Goal: Check status: Check status

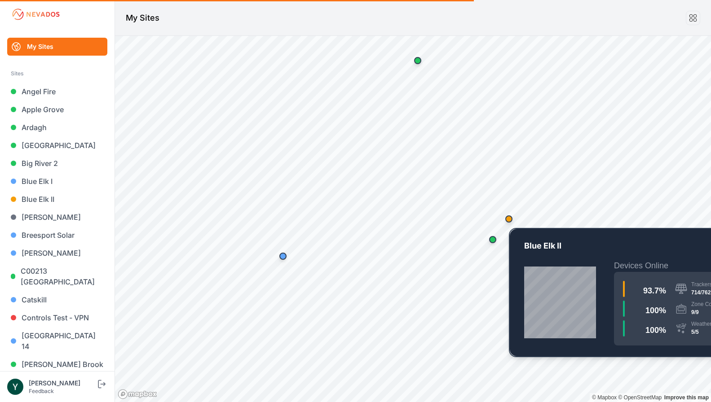
click at [506, 220] on div "Map marker" at bounding box center [508, 218] width 7 height 7
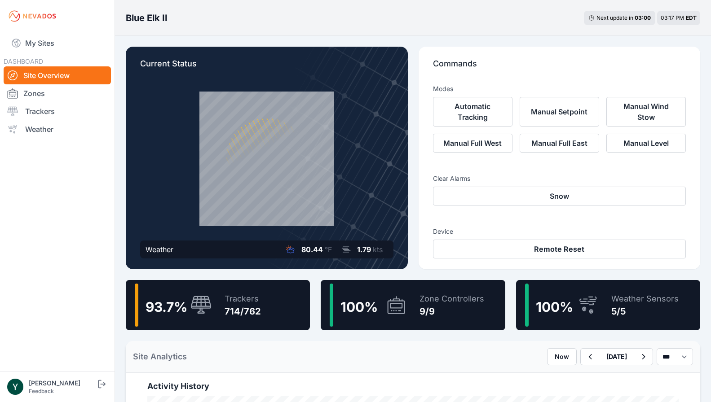
click at [259, 301] on div "Trackers" at bounding box center [242, 299] width 36 height 13
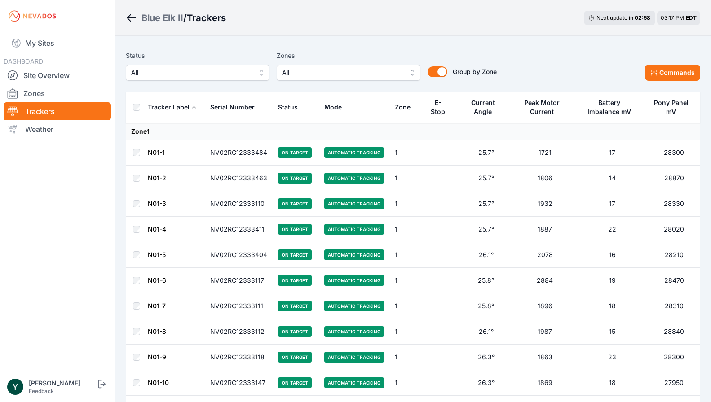
click at [210, 73] on span "All" at bounding box center [191, 72] width 120 height 11
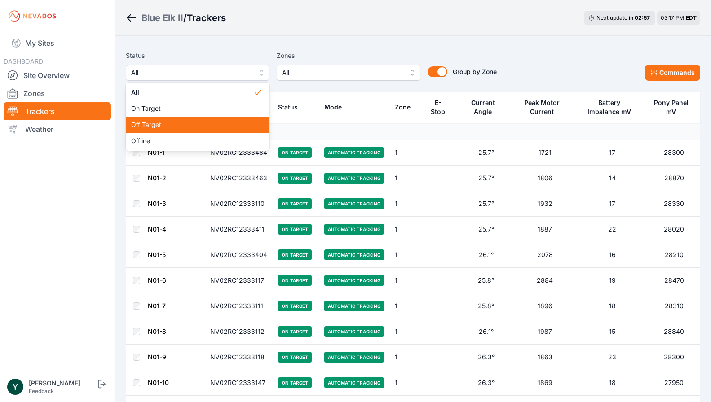
click at [202, 119] on div "Off Target" at bounding box center [198, 125] width 144 height 16
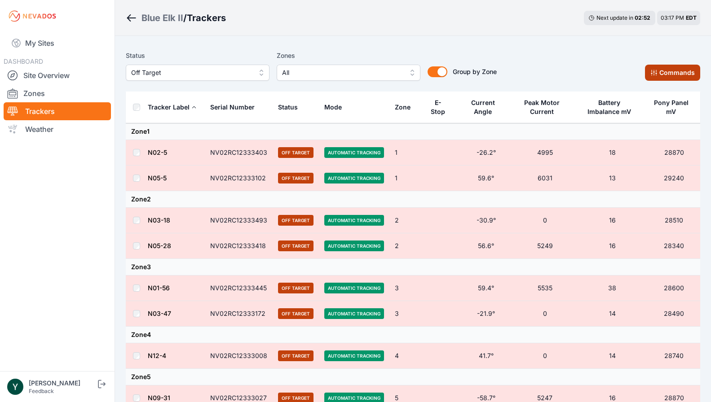
click at [677, 75] on button "Commands" at bounding box center [672, 73] width 55 height 16
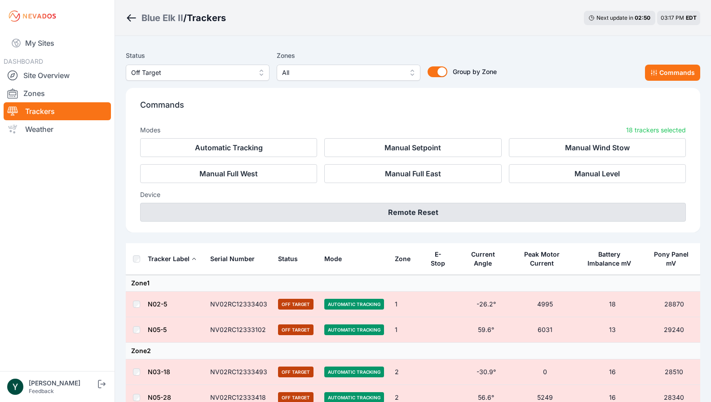
click at [388, 209] on button "Remote Reset" at bounding box center [412, 212] width 545 height 19
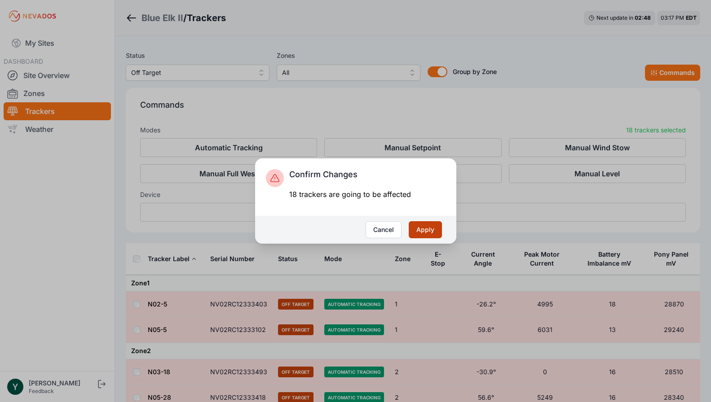
click at [425, 232] on button "Apply" at bounding box center [425, 229] width 33 height 17
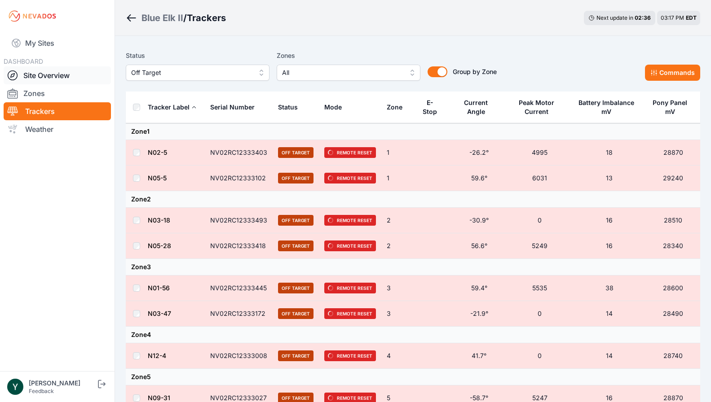
click at [69, 76] on link "Site Overview" at bounding box center [57, 75] width 107 height 18
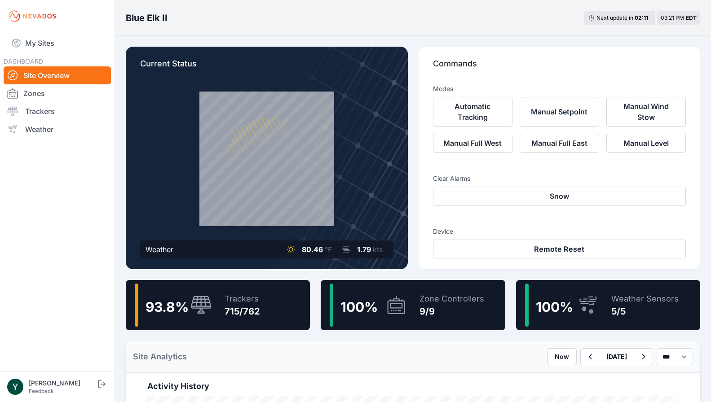
click at [250, 319] on div "Trackers 715/762" at bounding box center [237, 305] width 44 height 43
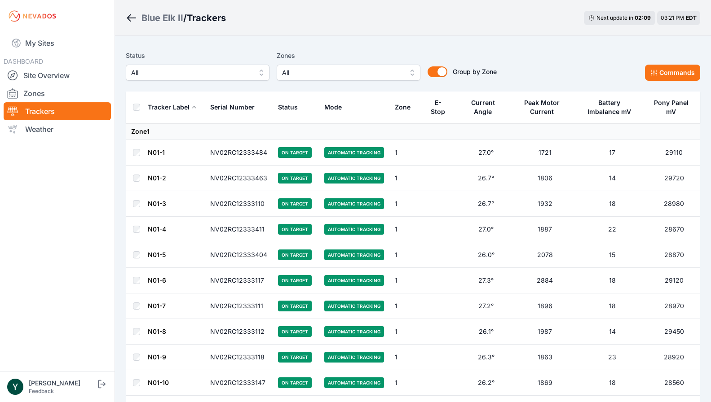
click at [229, 74] on span "All" at bounding box center [191, 72] width 120 height 11
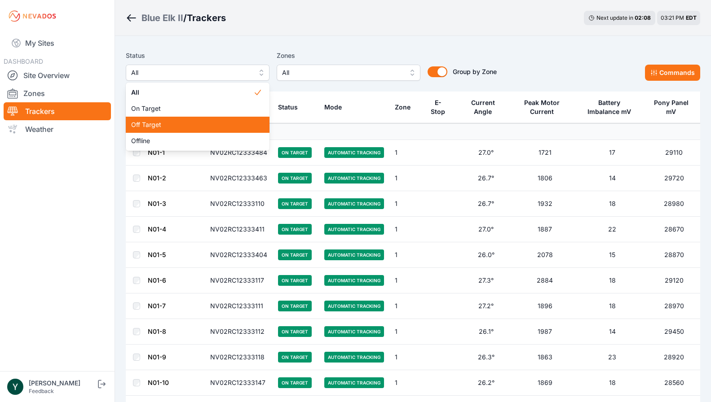
click at [213, 119] on div "Off Target" at bounding box center [198, 125] width 144 height 16
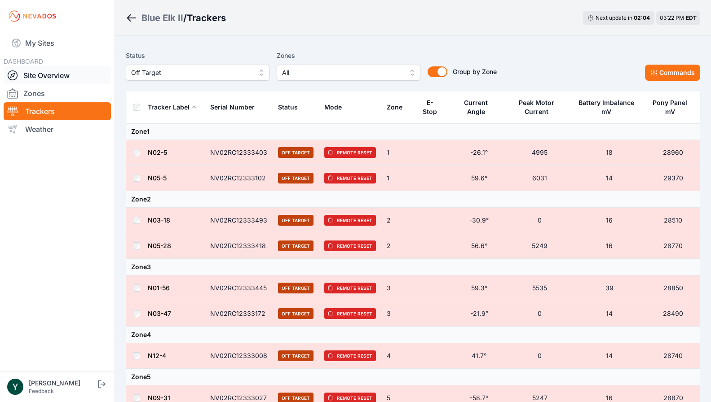
click at [54, 74] on link "Site Overview" at bounding box center [57, 75] width 107 height 18
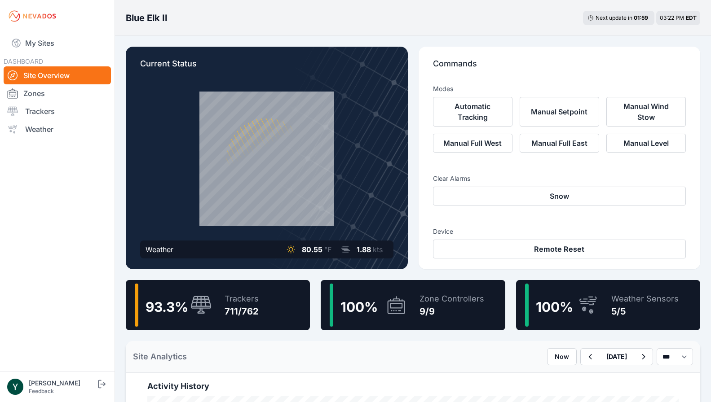
click at [176, 302] on span "93.3 %" at bounding box center [166, 307] width 43 height 16
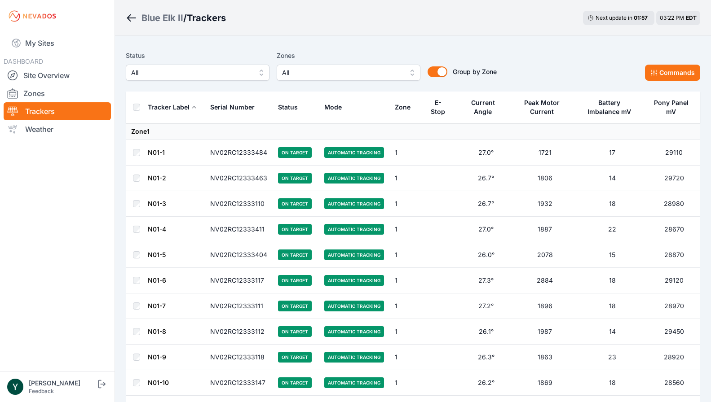
click at [229, 72] on span "All" at bounding box center [191, 72] width 120 height 11
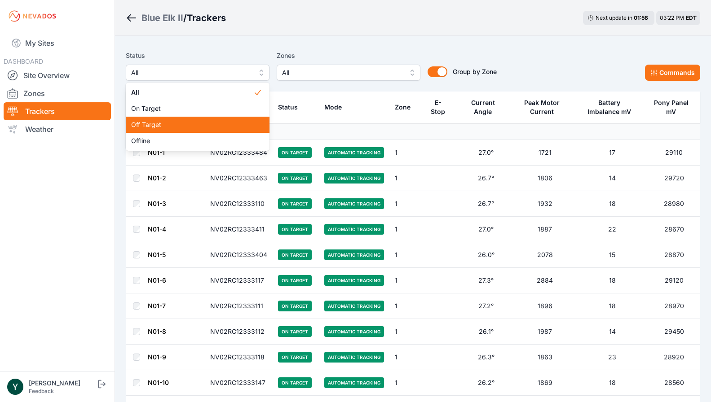
click at [215, 121] on span "Off Target" at bounding box center [192, 124] width 122 height 9
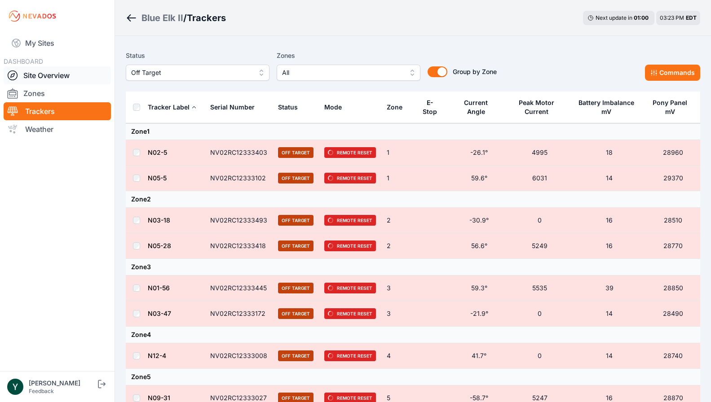
click at [53, 74] on link "Site Overview" at bounding box center [57, 75] width 107 height 18
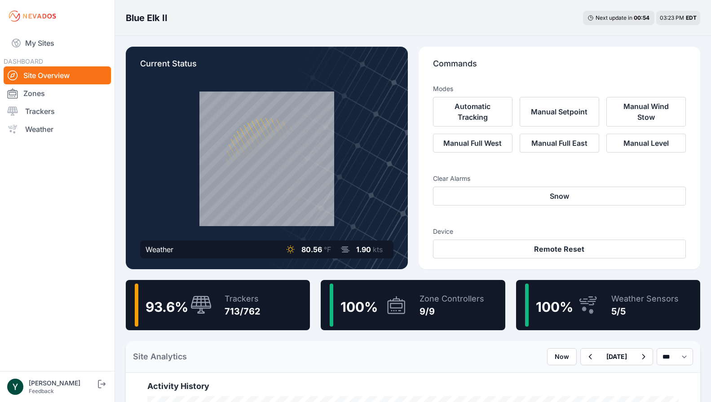
click at [205, 307] on icon at bounding box center [201, 305] width 22 height 19
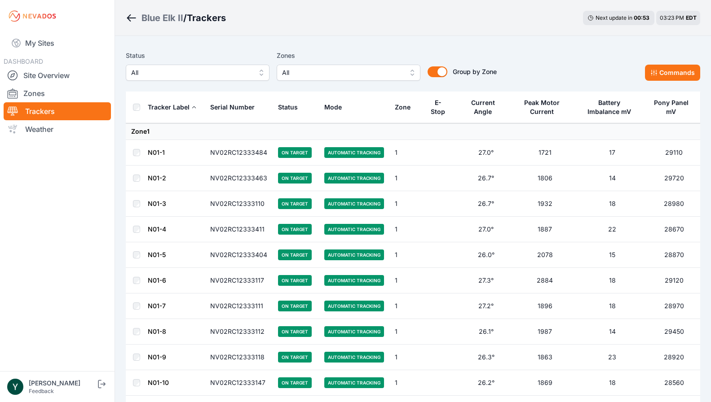
click at [174, 71] on span "All" at bounding box center [191, 72] width 120 height 11
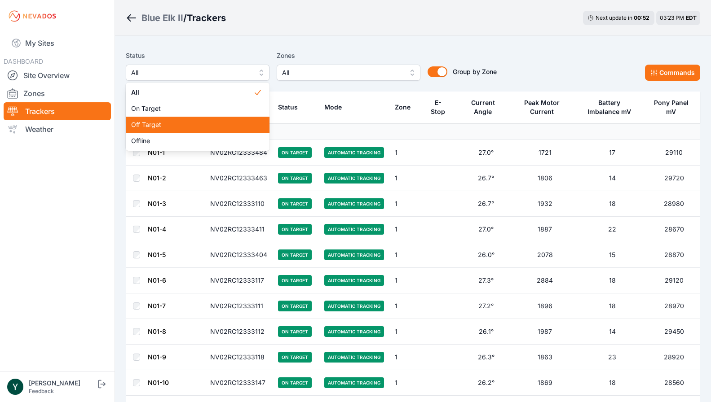
click at [171, 125] on span "Off Target" at bounding box center [192, 124] width 122 height 9
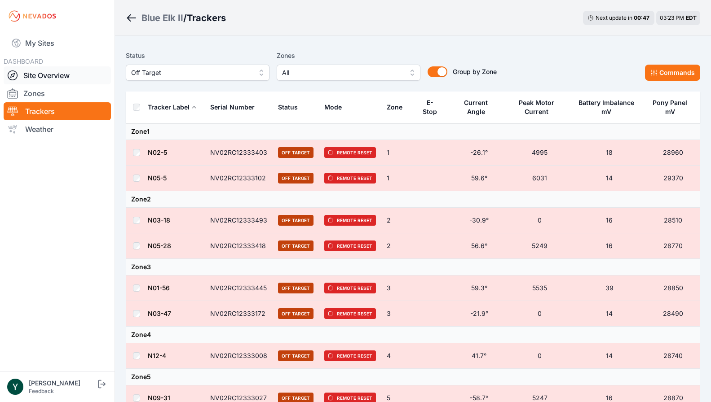
click at [64, 71] on link "Site Overview" at bounding box center [57, 75] width 107 height 18
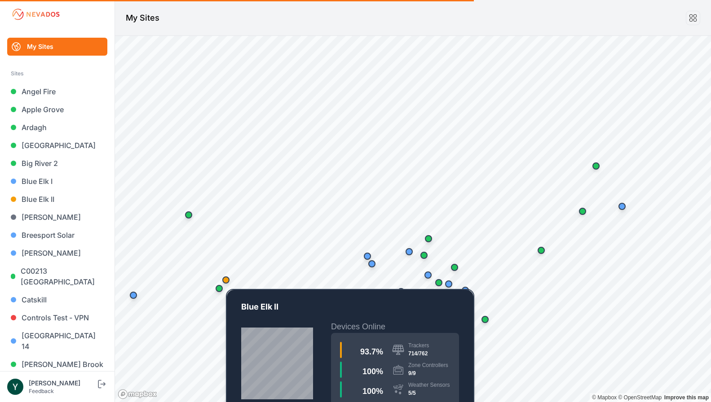
click at [228, 278] on div "Map marker" at bounding box center [225, 280] width 7 height 7
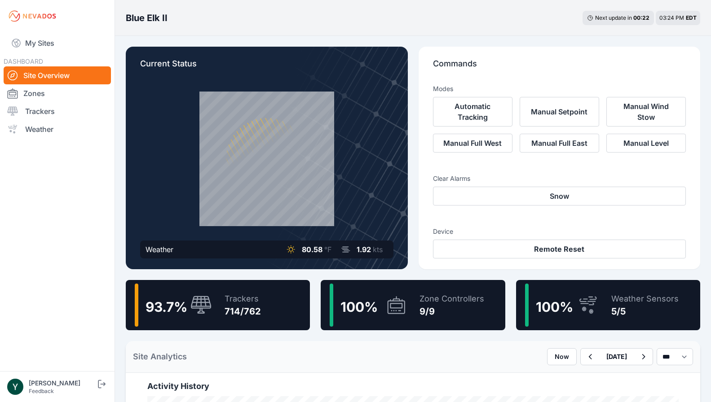
click at [238, 306] on div "714/762" at bounding box center [242, 311] width 36 height 13
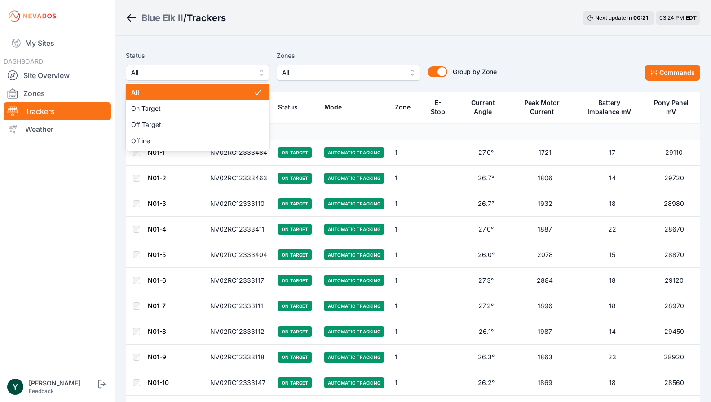
click at [236, 75] on span "All" at bounding box center [191, 72] width 120 height 11
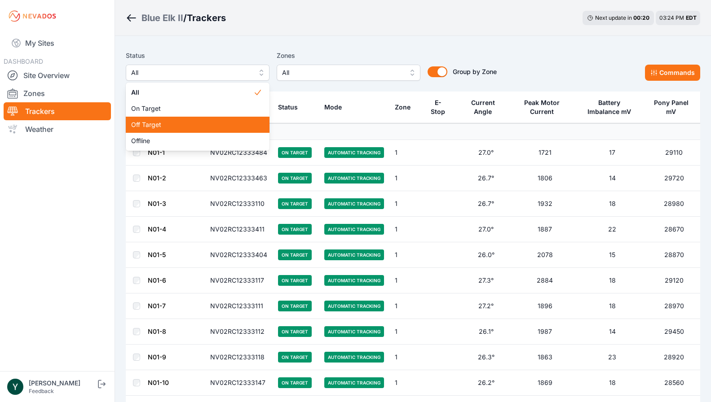
click at [221, 122] on span "Off Target" at bounding box center [192, 124] width 122 height 9
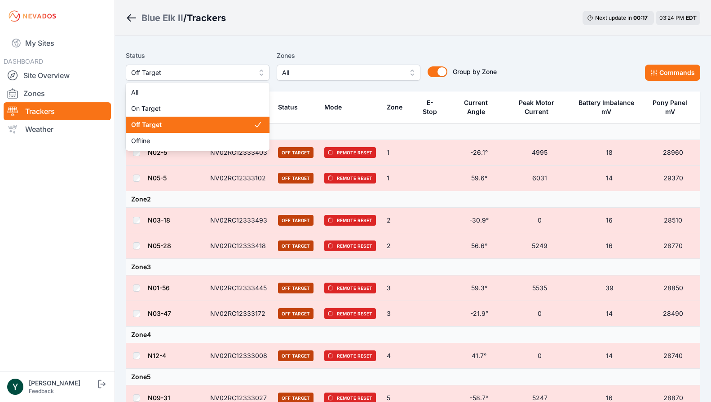
click at [219, 75] on span "Off Target" at bounding box center [191, 72] width 120 height 11
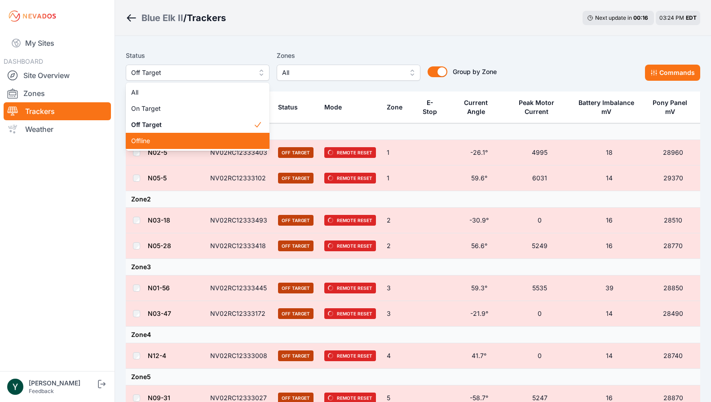
click at [198, 136] on span "Offline" at bounding box center [192, 140] width 122 height 9
